Goal: Information Seeking & Learning: Learn about a topic

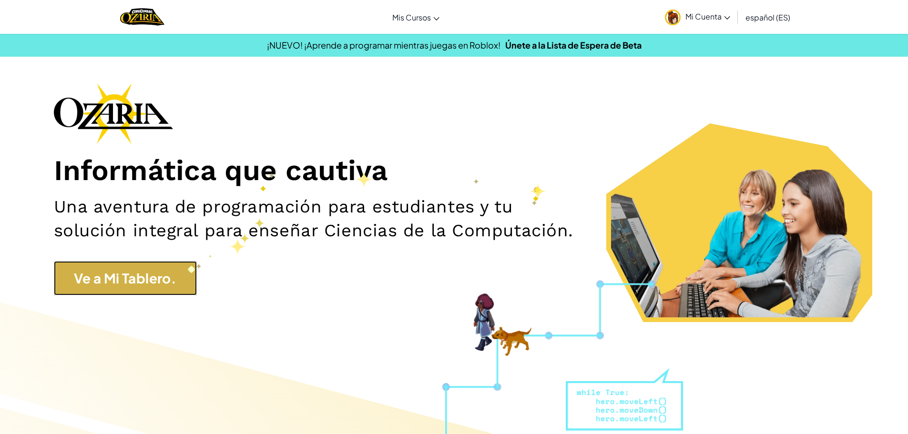
click at [164, 276] on link "Ve a Mi Tablero." at bounding box center [125, 278] width 143 height 34
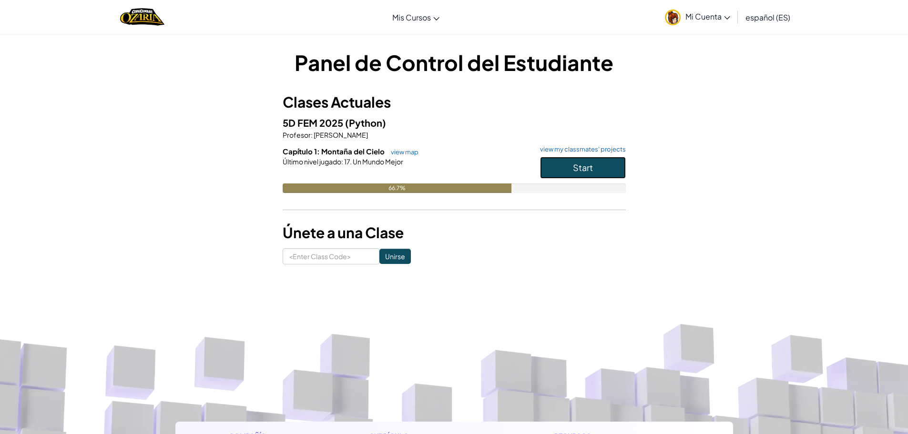
click at [551, 167] on button "Start" at bounding box center [583, 168] width 86 height 22
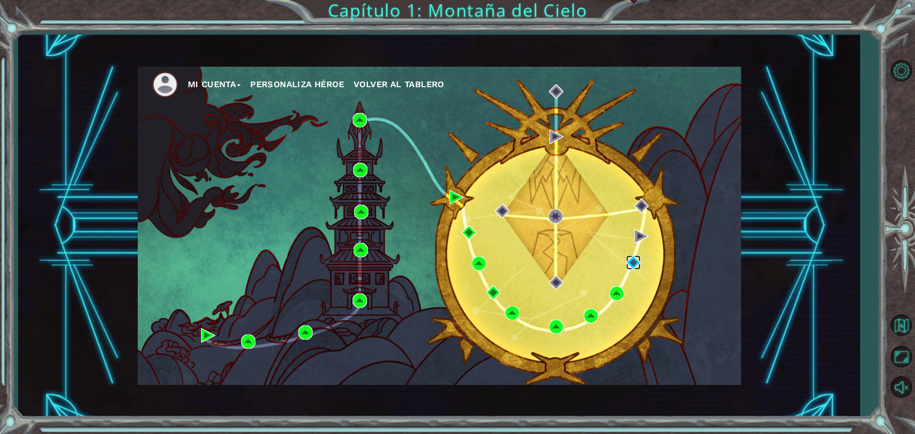
click at [635, 261] on img at bounding box center [633, 262] width 14 height 14
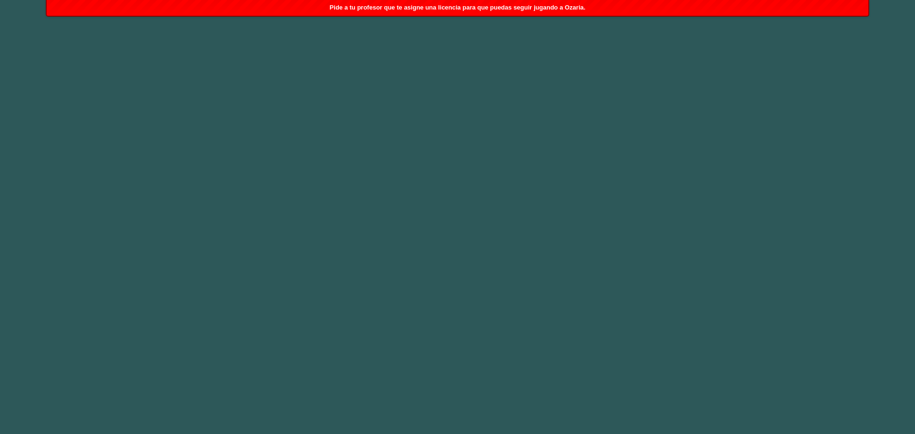
click at [192, 54] on body at bounding box center [457, 217] width 915 height 434
drag, startPoint x: 98, startPoint y: 132, endPoint x: 142, endPoint y: 92, distance: 59.0
click at [84, 209] on body at bounding box center [457, 217] width 915 height 434
drag, startPoint x: 190, startPoint y: 20, endPoint x: 127, endPoint y: 39, distance: 65.6
click at [127, 41] on body at bounding box center [457, 217] width 915 height 434
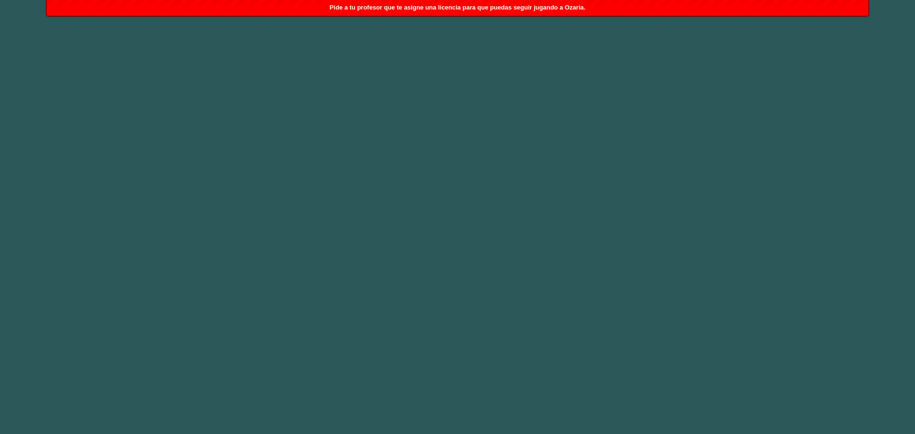
click at [196, 6] on div "Pide a tu profesor que te asigne una licencia para que puedas seguir jugando a …" at bounding box center [458, 8] width 822 height 16
